Goal: Task Accomplishment & Management: Manage account settings

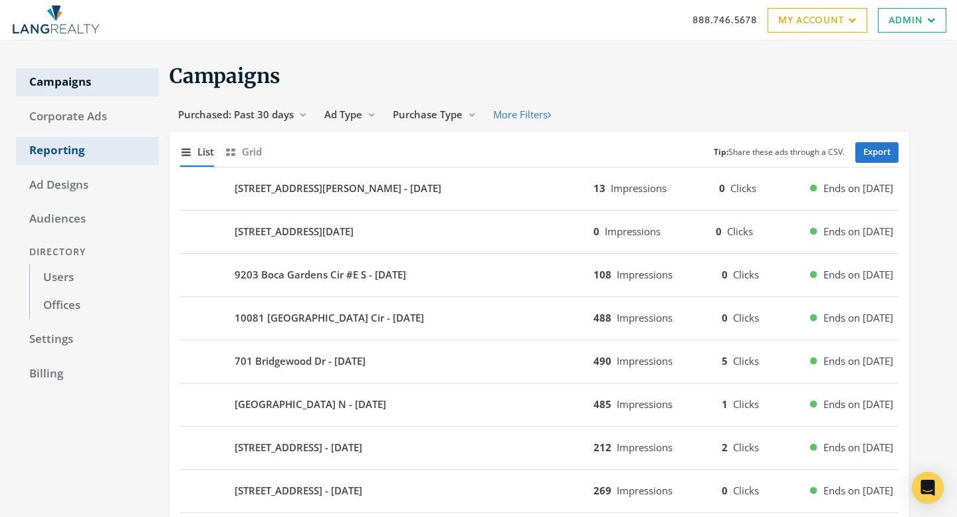
click at [50, 158] on link "Reporting" at bounding box center [87, 151] width 143 height 28
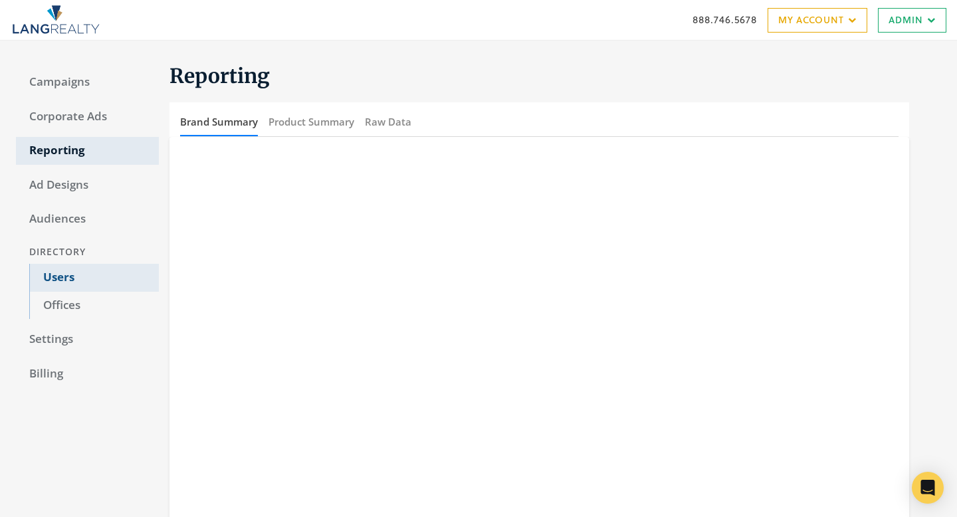
click at [66, 274] on link "Users" at bounding box center [94, 278] width 130 height 28
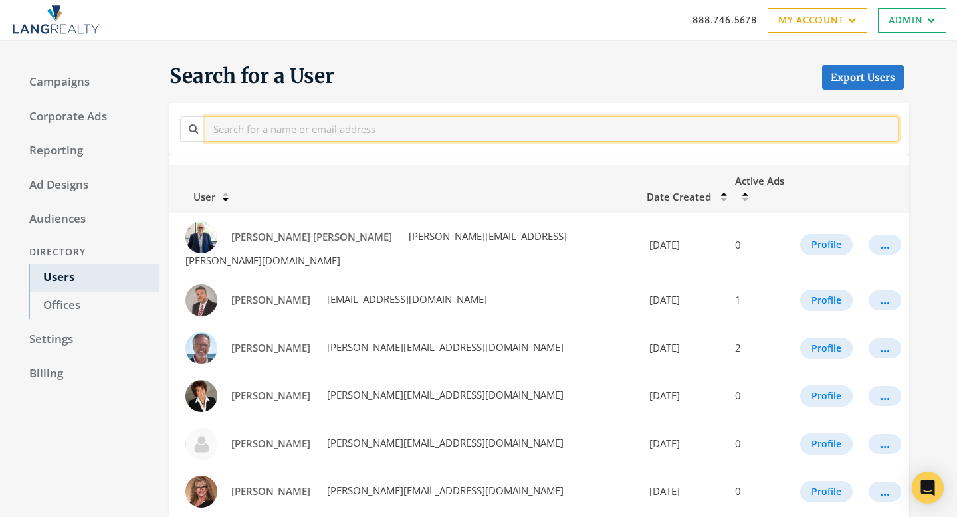
click at [338, 128] on input "text" at bounding box center [551, 128] width 693 height 25
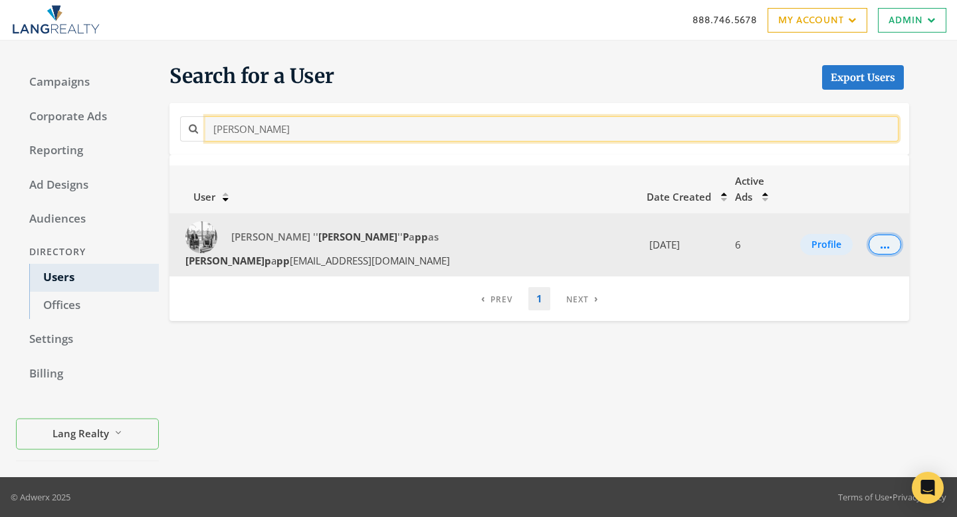
type input "jim p"
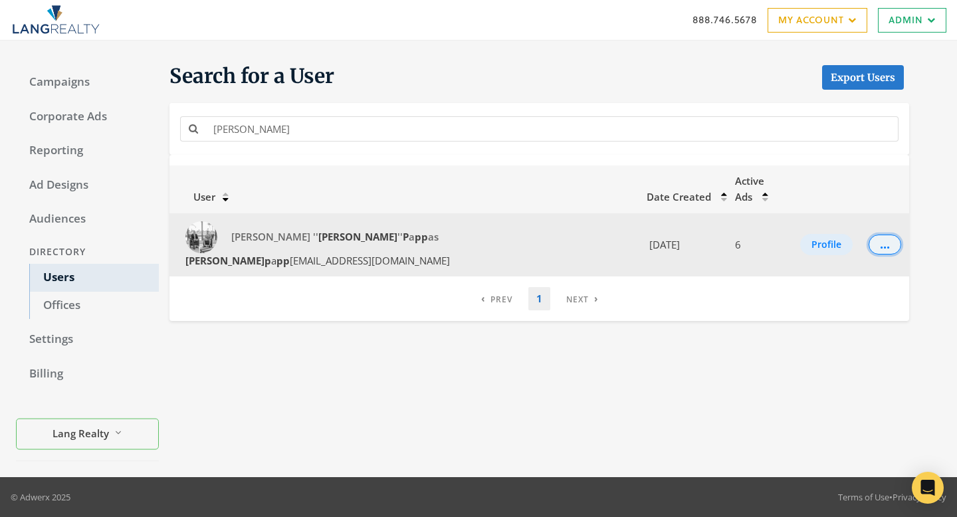
click at [869, 235] on button "..." at bounding box center [885, 245] width 33 height 20
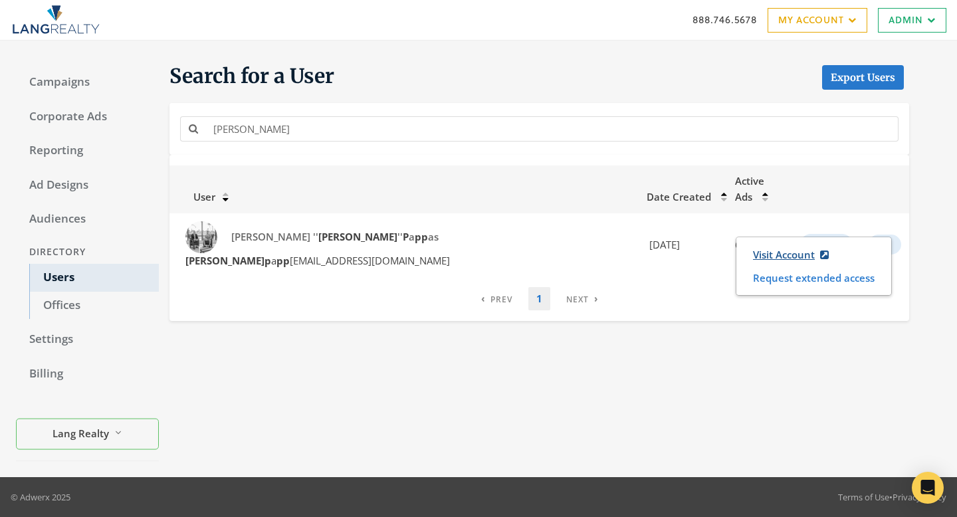
click at [794, 249] on link "Visit Account" at bounding box center [790, 255] width 93 height 25
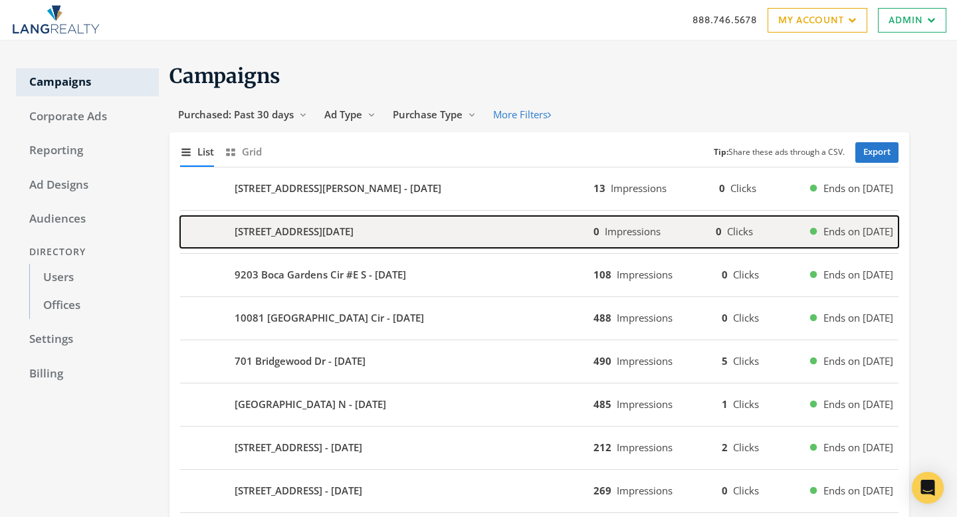
click at [342, 238] on b "[STREET_ADDRESS][DATE]" at bounding box center [294, 231] width 119 height 15
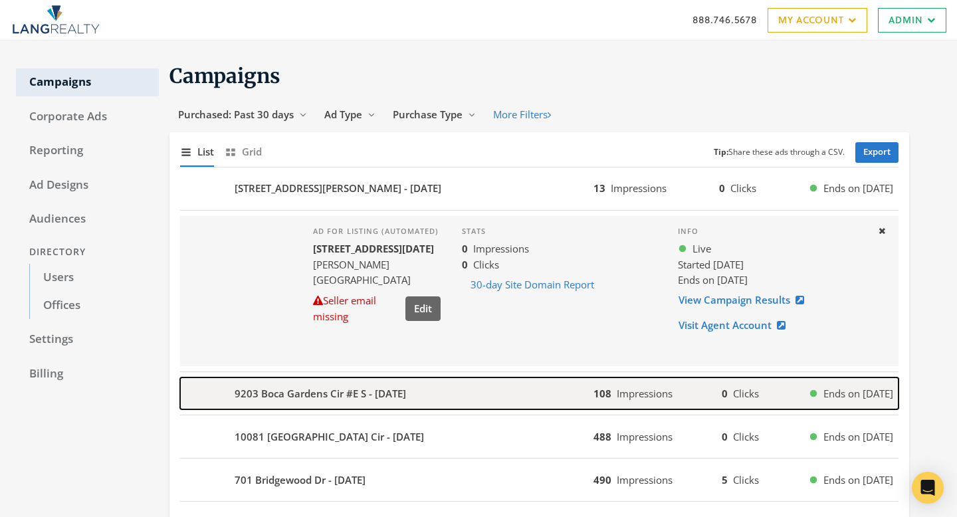
click at [362, 382] on div "9203 Boca Gardens Cir #E S - [DATE]" at bounding box center [386, 394] width 413 height 32
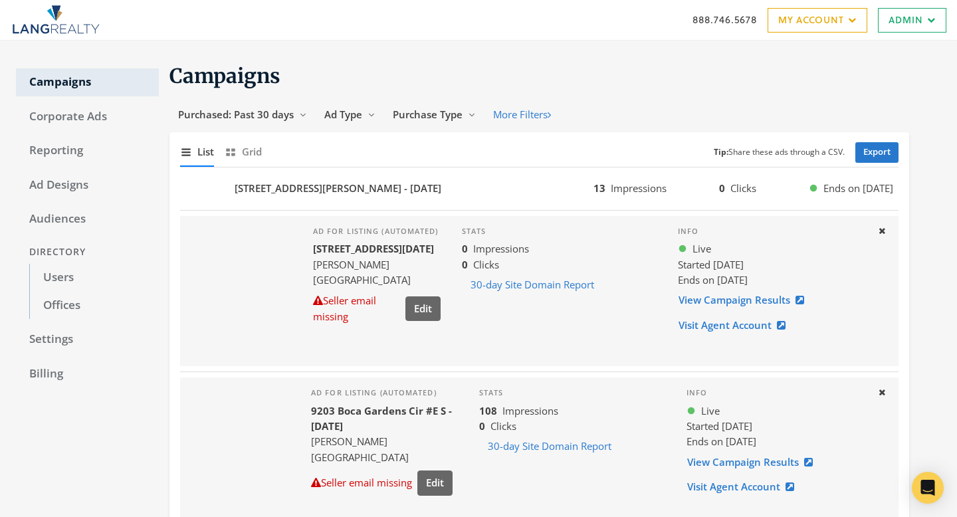
scroll to position [112, 0]
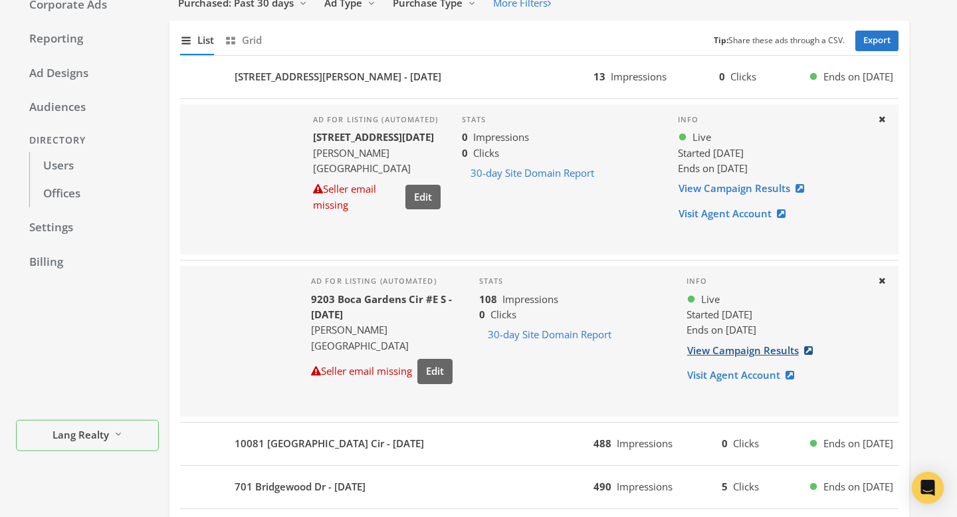
click at [752, 348] on link "View Campaign Results" at bounding box center [754, 350] width 135 height 25
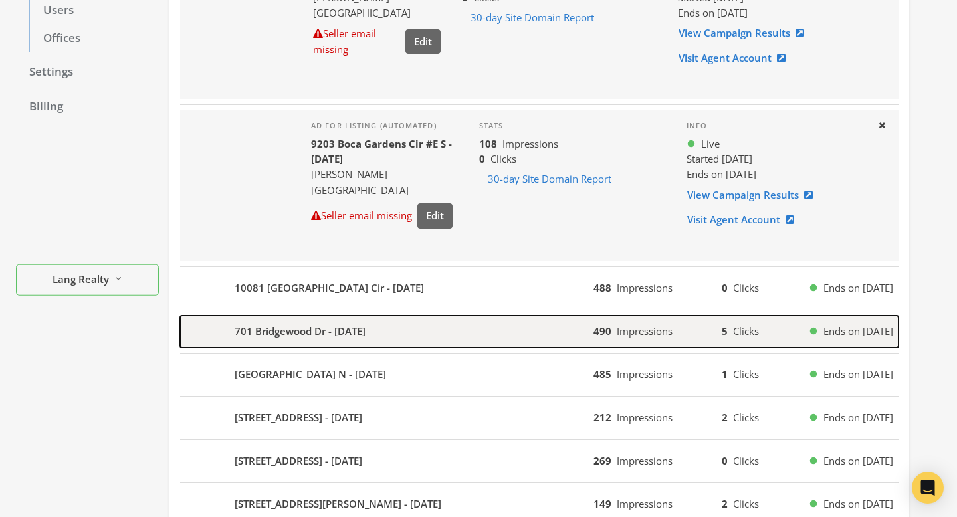
click at [424, 324] on div "701 Bridgewood Dr - [DATE]" at bounding box center [386, 332] width 413 height 32
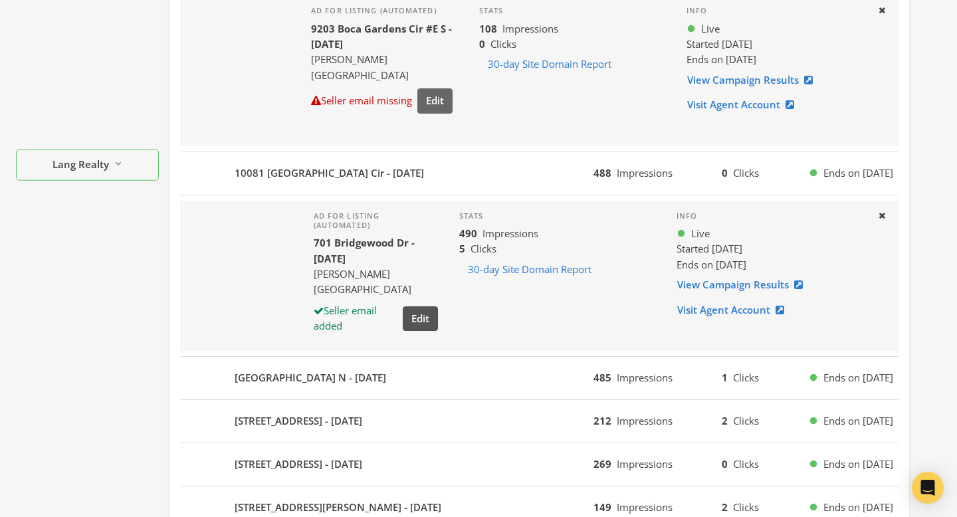
scroll to position [405, 0]
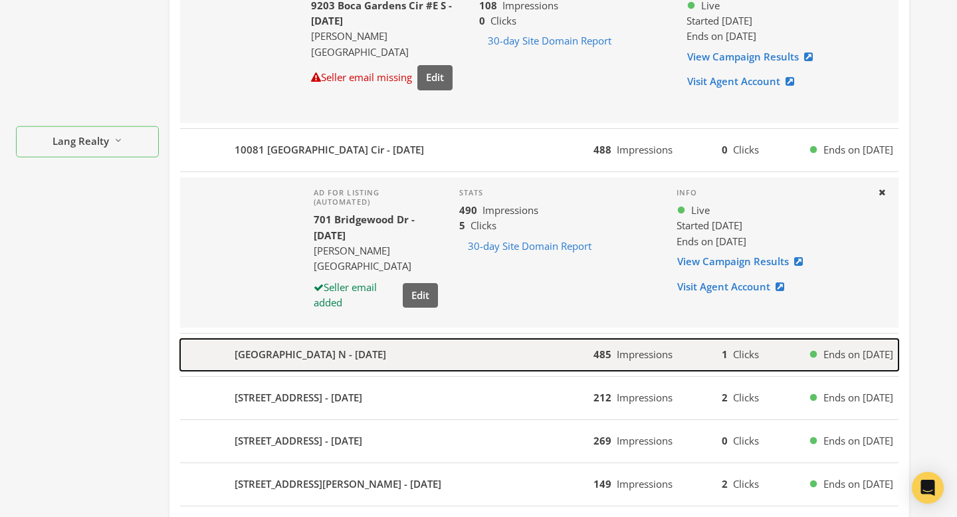
click at [422, 362] on div "[GEOGRAPHIC_DATA] N - [DATE]" at bounding box center [386, 355] width 413 height 32
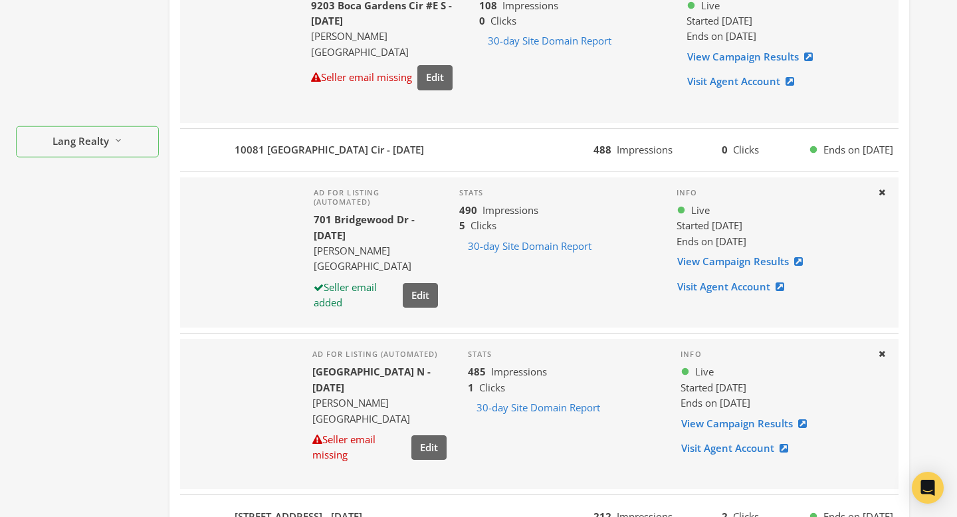
scroll to position [558, 0]
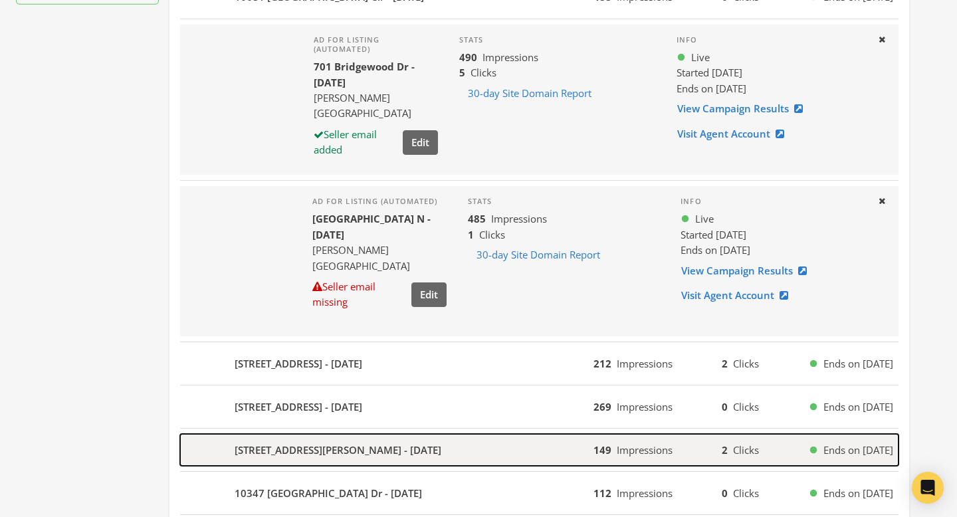
click at [411, 445] on div "[STREET_ADDRESS][PERSON_NAME] - [DATE]" at bounding box center [386, 450] width 413 height 32
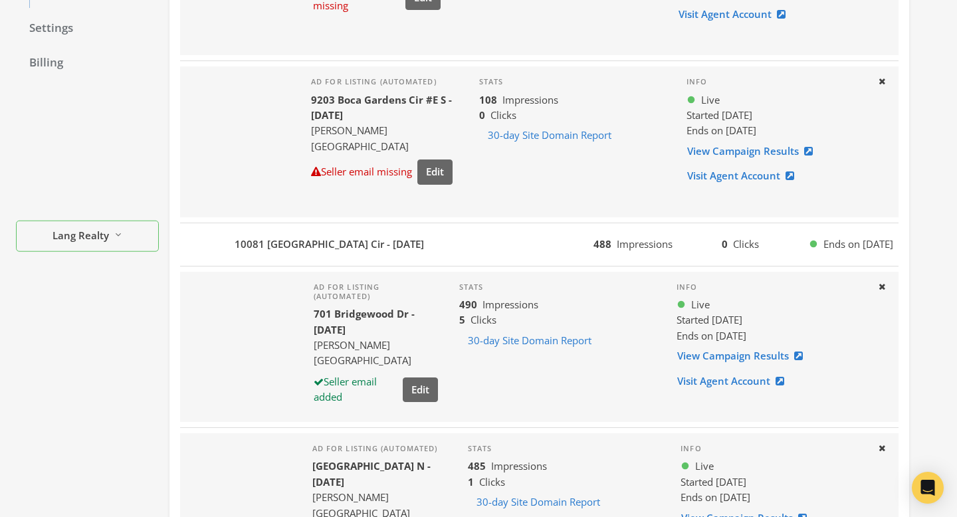
scroll to position [0, 0]
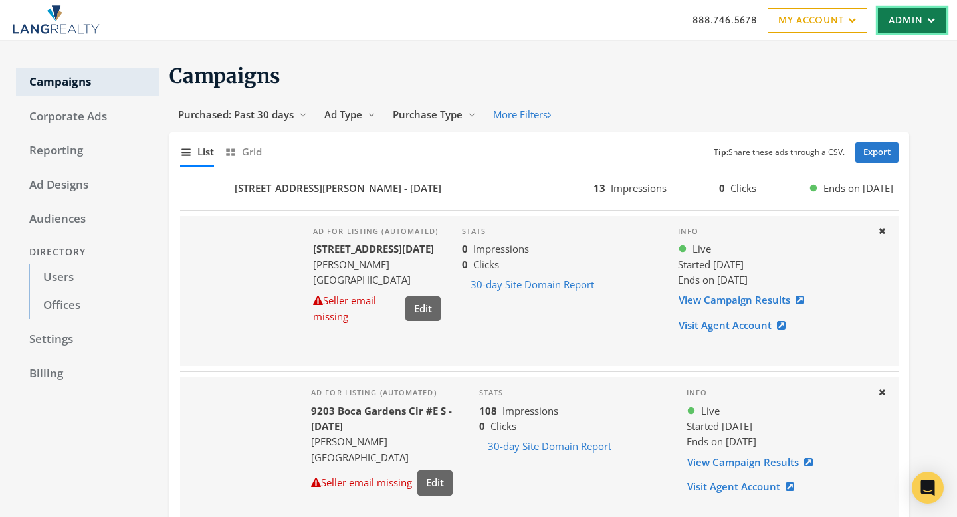
click at [893, 29] on link "Admin" at bounding box center [912, 20] width 68 height 25
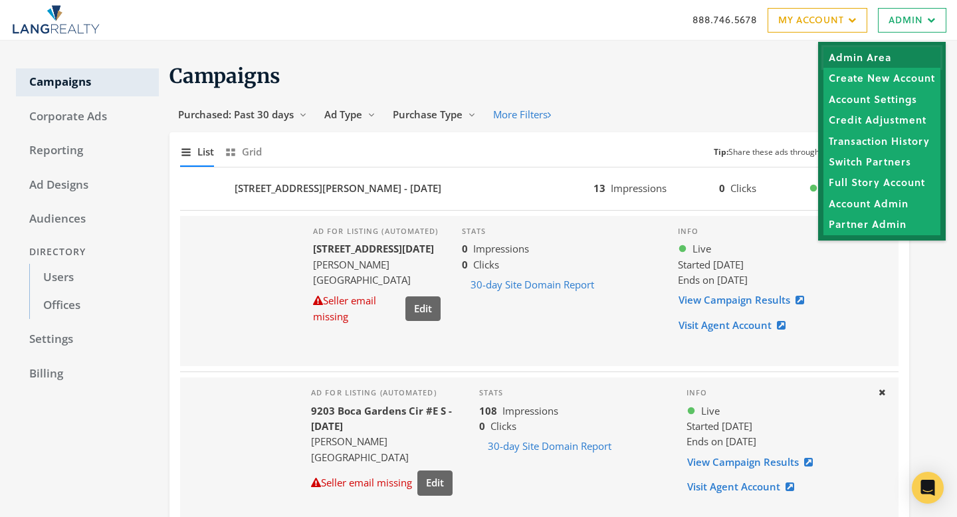
click at [892, 66] on link "Admin Area" at bounding box center [882, 57] width 117 height 21
